Goal: Check status: Check status

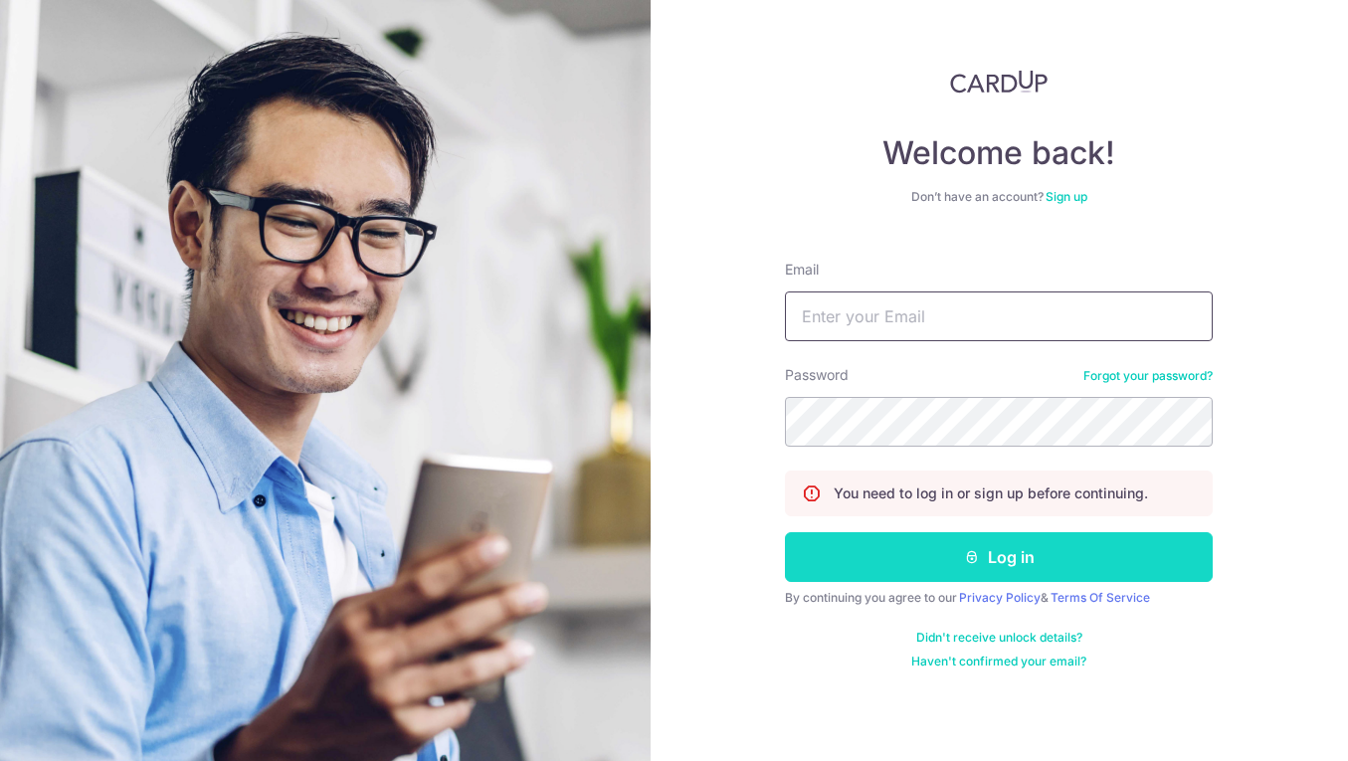
type input "[EMAIL_ADDRESS][DOMAIN_NAME]"
click at [1008, 566] on button "Log in" at bounding box center [999, 557] width 428 height 50
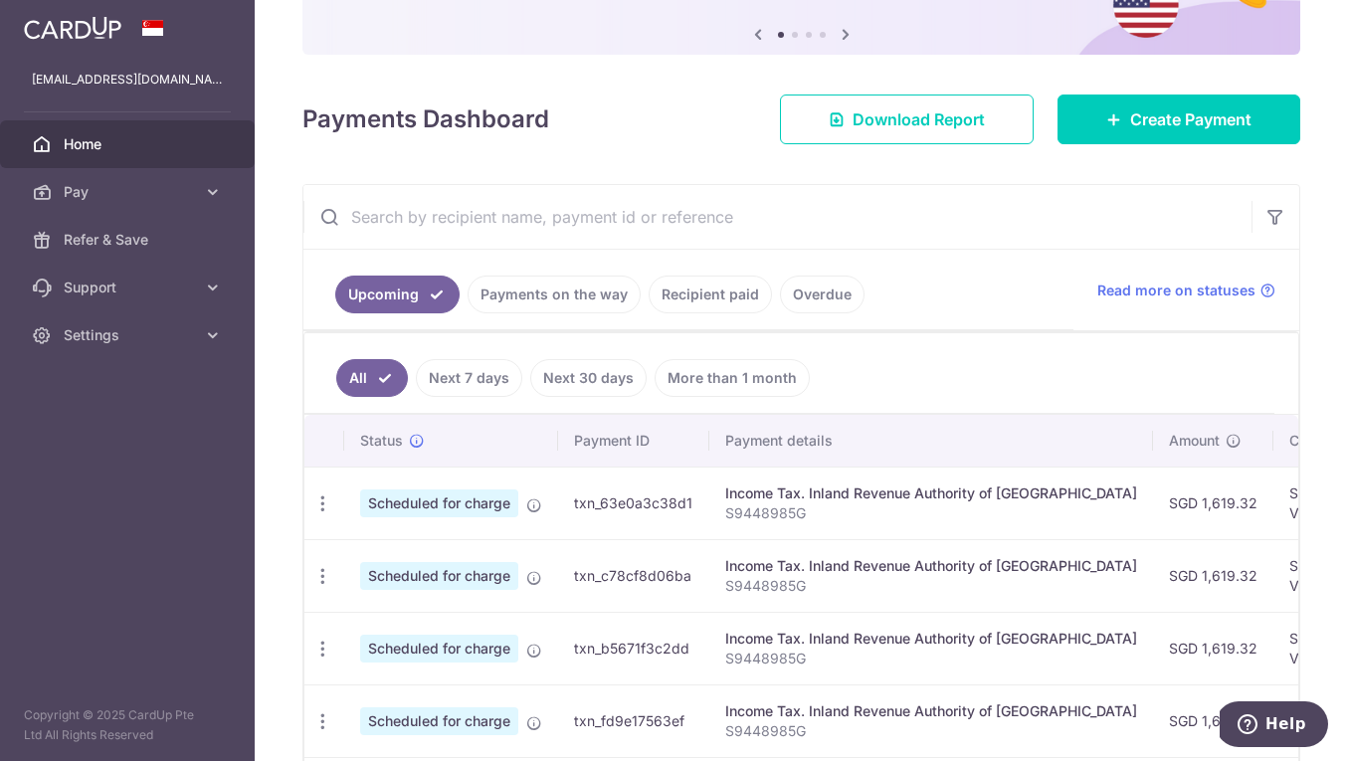
scroll to position [246, 0]
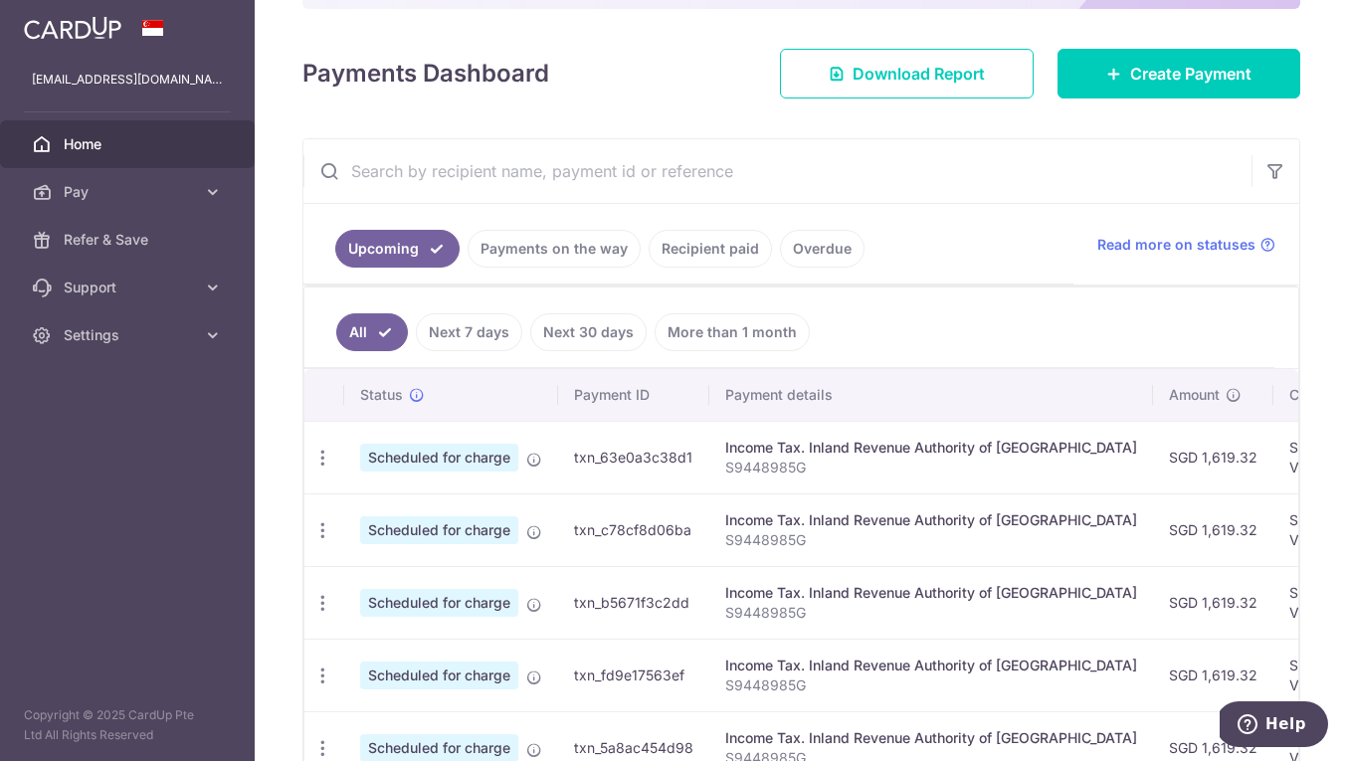
click at [590, 257] on link "Payments on the way" at bounding box center [554, 249] width 173 height 38
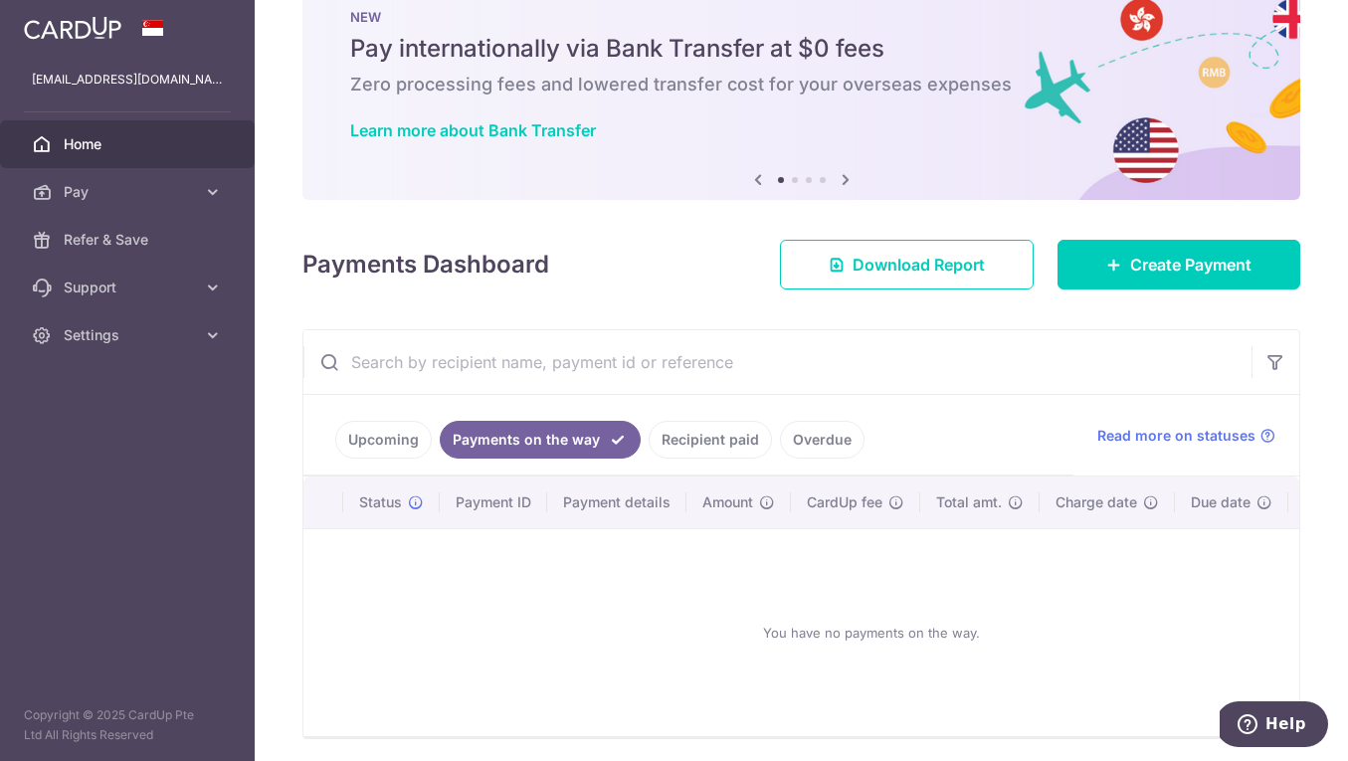
scroll to position [126, 0]
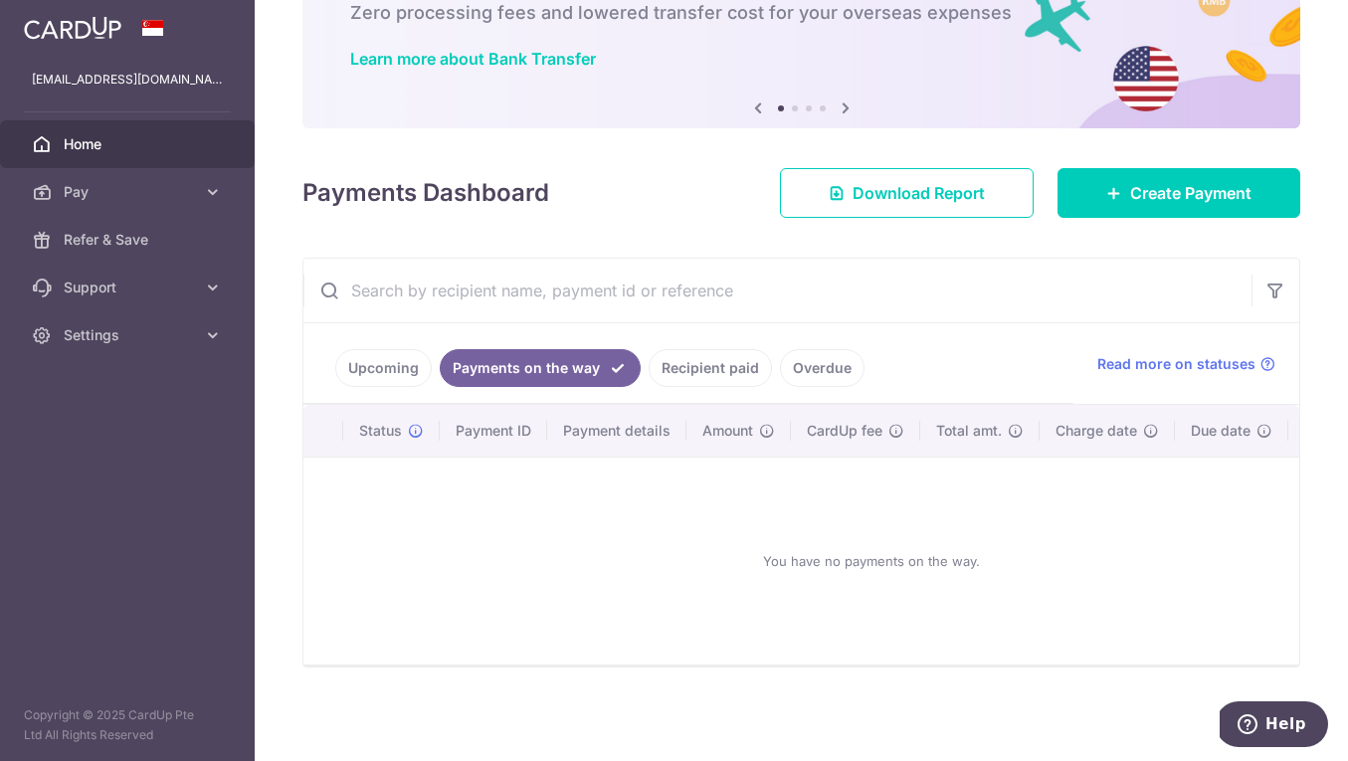
click at [715, 354] on link "Recipient paid" at bounding box center [710, 368] width 123 height 38
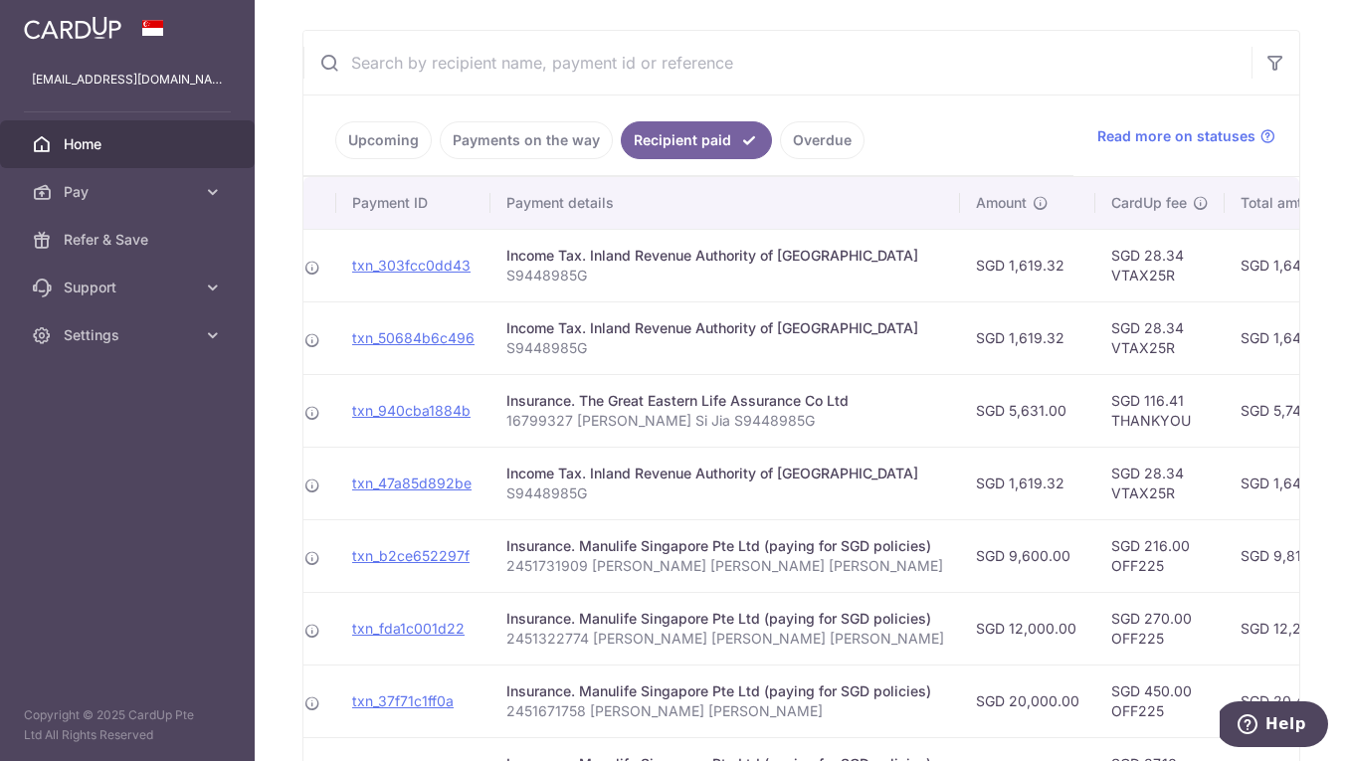
scroll to position [0, 0]
